Goal: Find contact information: Find contact information

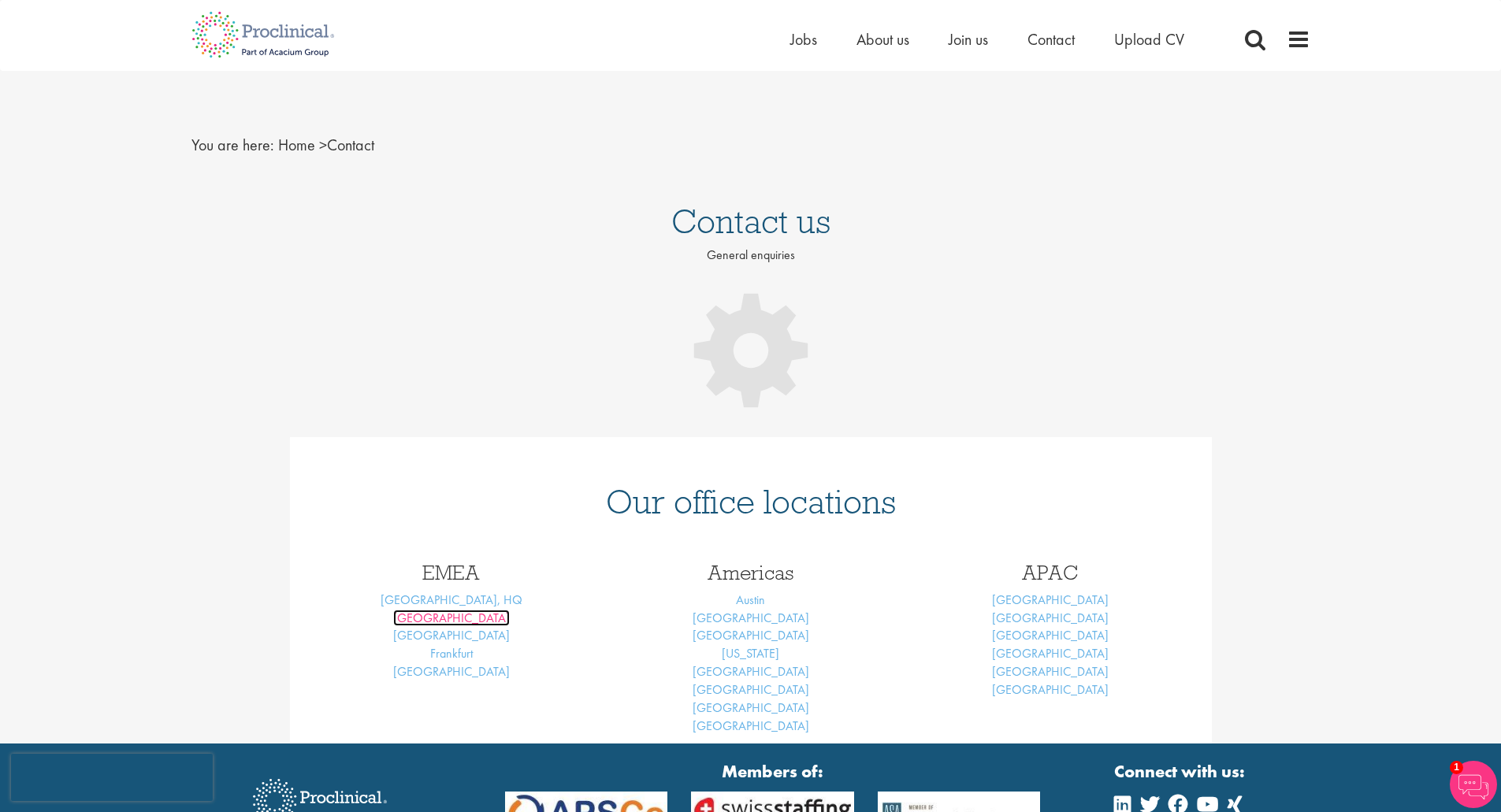
click at [452, 620] on link "[GEOGRAPHIC_DATA]" at bounding box center [451, 617] width 116 height 16
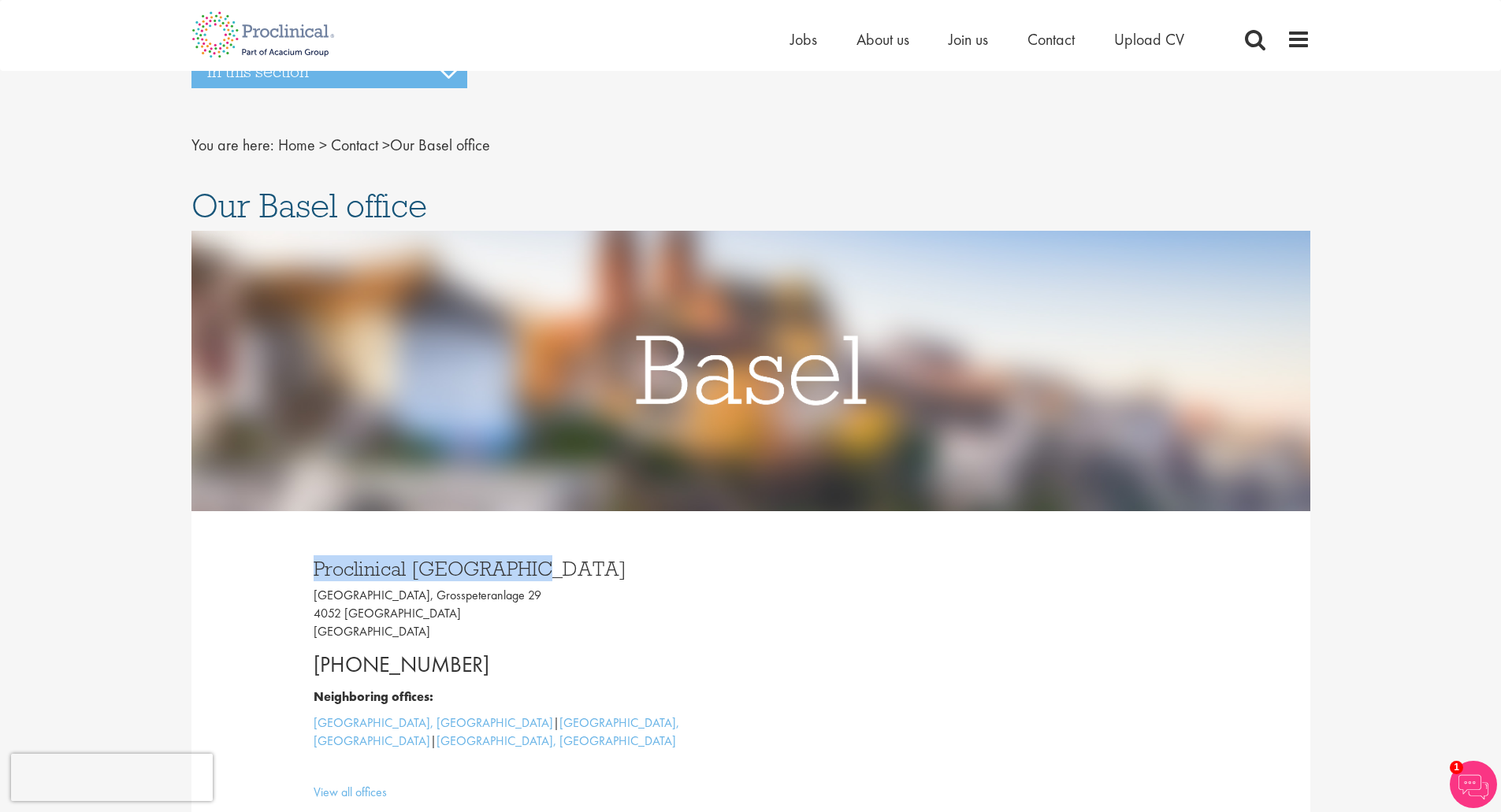
drag, startPoint x: 309, startPoint y: 305, endPoint x: 558, endPoint y: 294, distance: 249.2
click at [558, 543] on div "Proclinical Switzerland Grosspeter Tower, Grosspeteranlage 29 4052 Basel Switze…" at bounding box center [527, 677] width 449 height 267
drag, startPoint x: 312, startPoint y: 331, endPoint x: 416, endPoint y: 348, distance: 105.4
click at [416, 543] on div "Proclinical Switzerland Grosspeter Tower, Grosspeteranlage 29 4052 Basel Switze…" at bounding box center [527, 677] width 449 height 267
copy p "Grosspeter Tower, Grosspeteranlage 29 4052 Basel"
